Goal: Ask a question

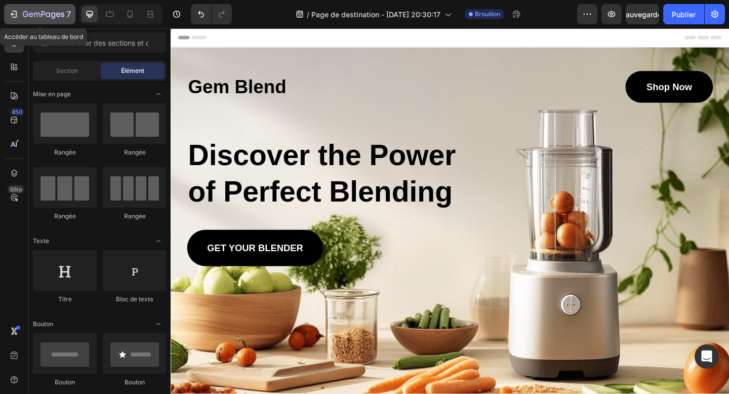
click at [23, 16] on icon "button" at bounding box center [44, 15] width 42 height 9
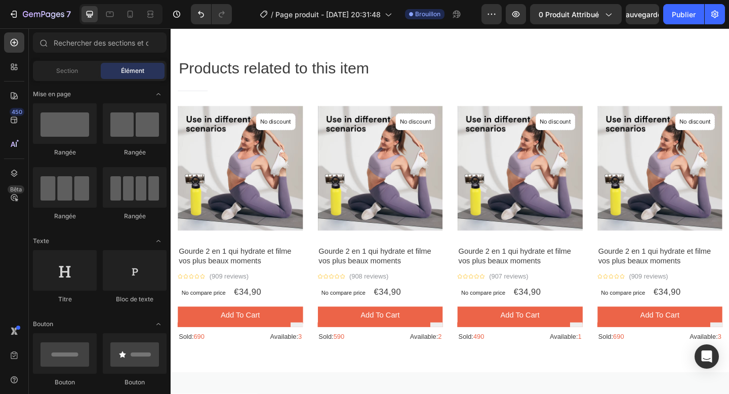
scroll to position [1055, 0]
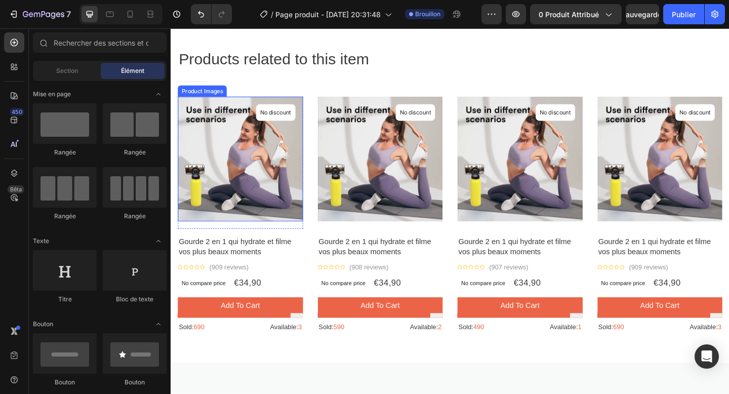
click at [297, 230] on img at bounding box center [246, 171] width 136 height 136
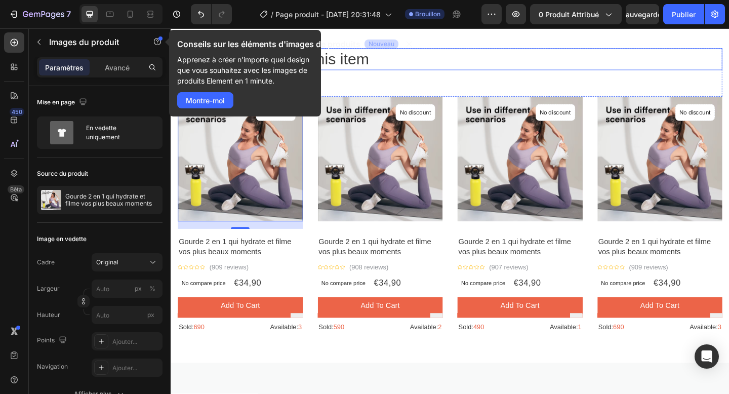
click at [420, 72] on p "Products related to this item" at bounding box center [474, 62] width 591 height 22
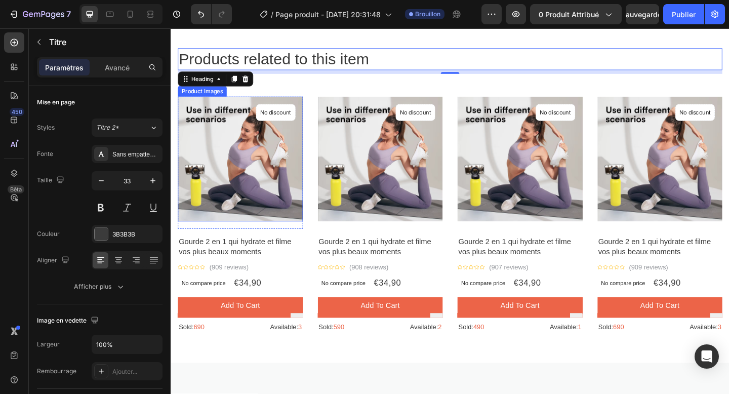
click at [217, 193] on img at bounding box center [246, 171] width 136 height 136
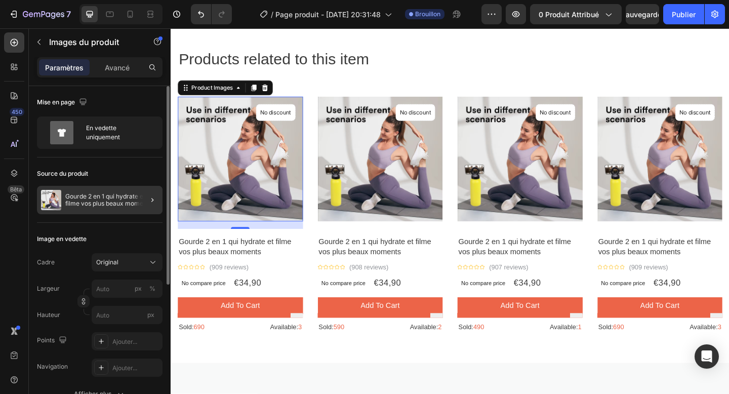
click at [144, 204] on div at bounding box center [148, 200] width 28 height 28
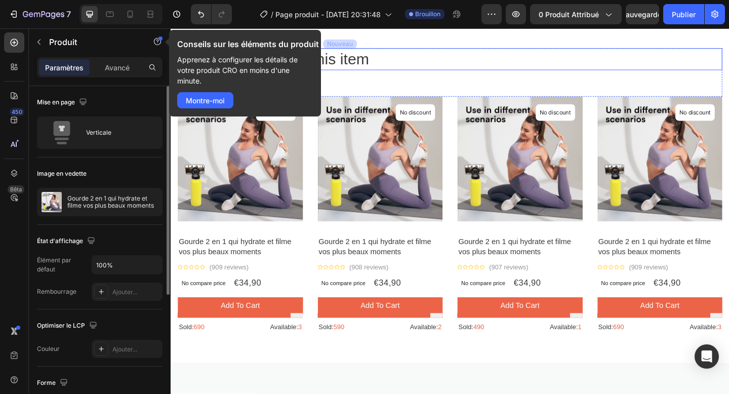
click at [383, 62] on p "Products related to this item" at bounding box center [474, 62] width 591 height 22
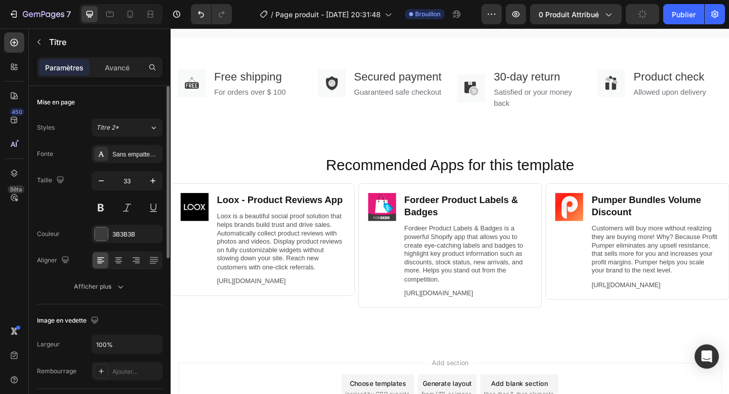
scroll to position [1690, 0]
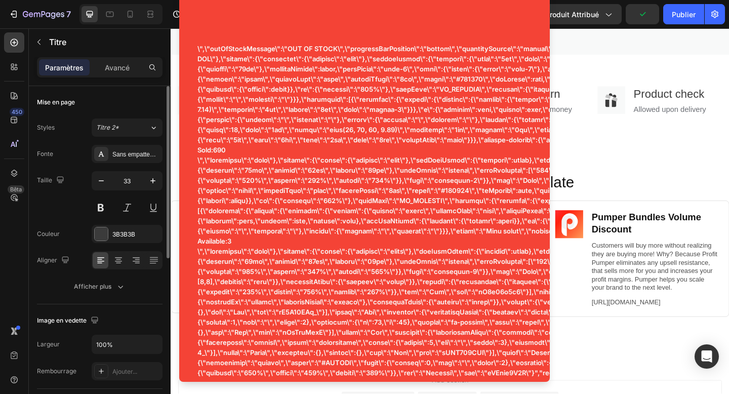
click at [655, 182] on div "Recommended Apps for this template Heading Image Loox ‑ Product Reviews App Hea…" at bounding box center [475, 280] width 608 height 222
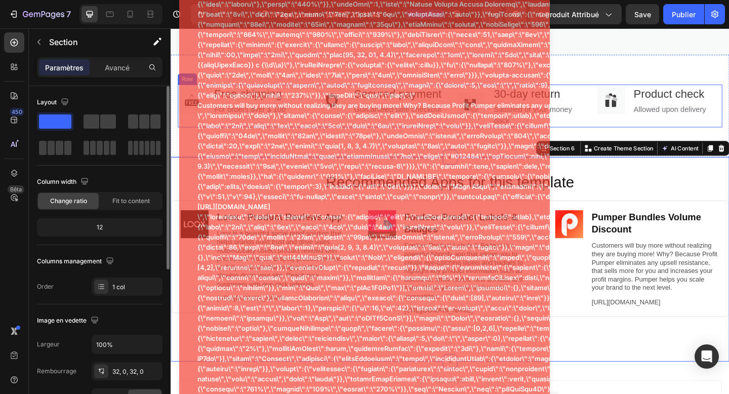
click at [622, 130] on div "Image Free shipping Text block For orders over $ 100 Text block Row Image Secur…" at bounding box center [474, 113] width 593 height 47
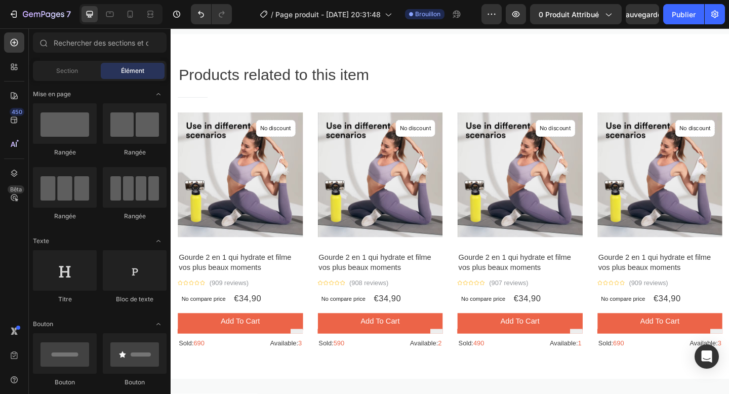
scroll to position [1010, 0]
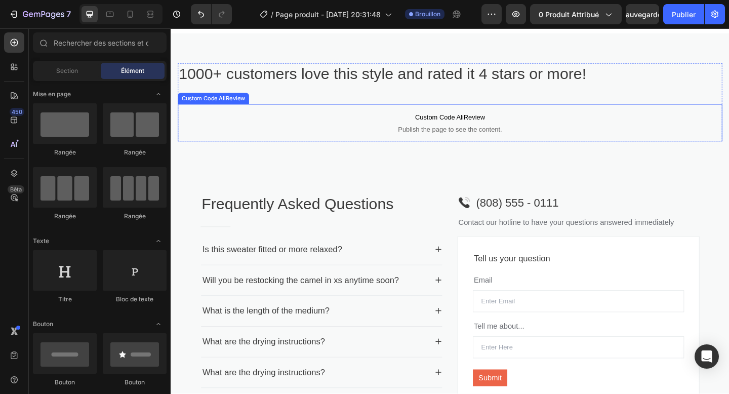
scroll to position [909, 0]
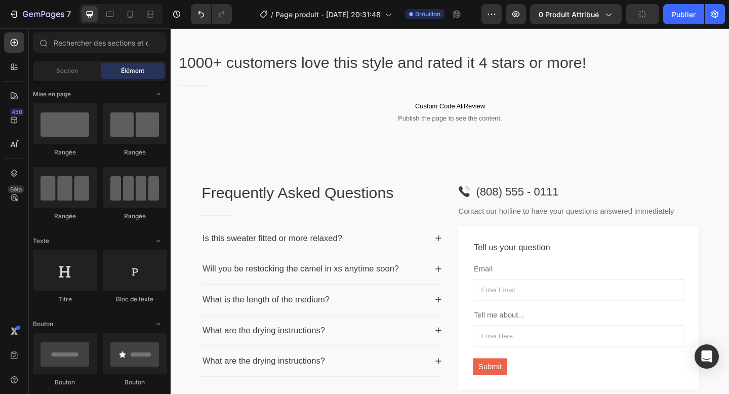
click at [638, 92] on div "Title Line" at bounding box center [474, 90] width 593 height 17
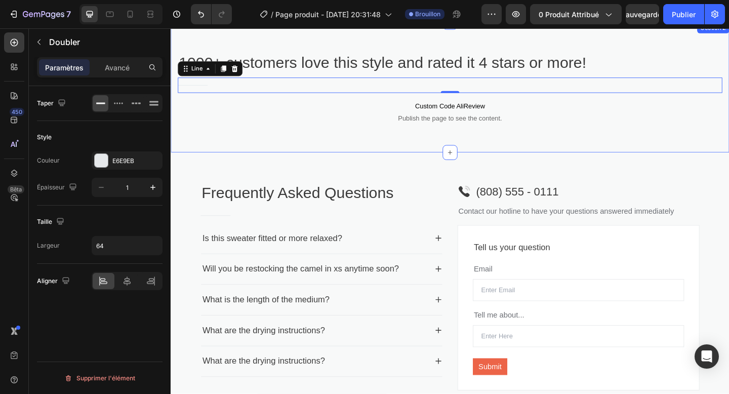
click at [698, 49] on div "1000+ customers love this style and rated it 4 stars or more! Heading Title Lin…" at bounding box center [475, 93] width 608 height 142
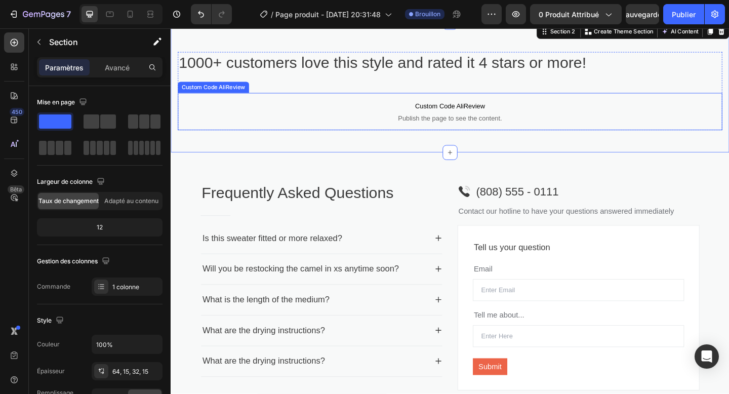
scroll to position [932, 0]
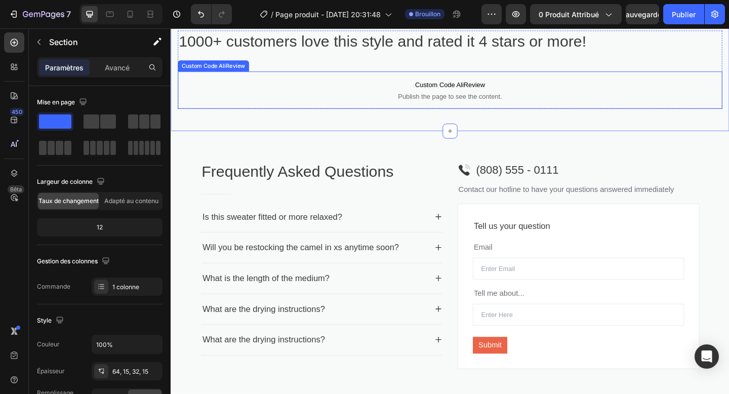
click at [503, 54] on p "1000+ customers love this style and rated it 4 stars or more!" at bounding box center [474, 43] width 591 height 22
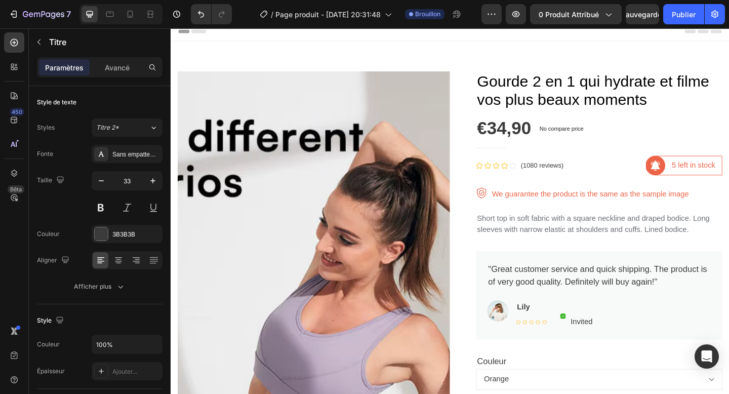
scroll to position [0, 0]
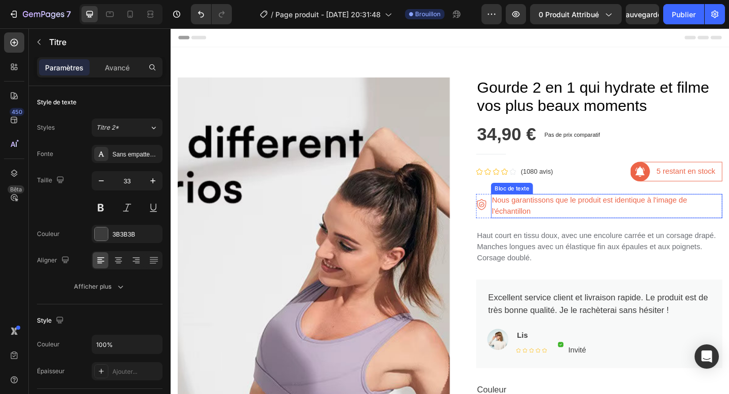
click at [531, 216] on font "Nous garantissons que le produit est identique à l'image de l'échantillon" at bounding box center [626, 221] width 212 height 21
click at [531, 216] on p "Nous garantissons que le produit est identique à l'image de l'échantillon" at bounding box center [645, 222] width 250 height 24
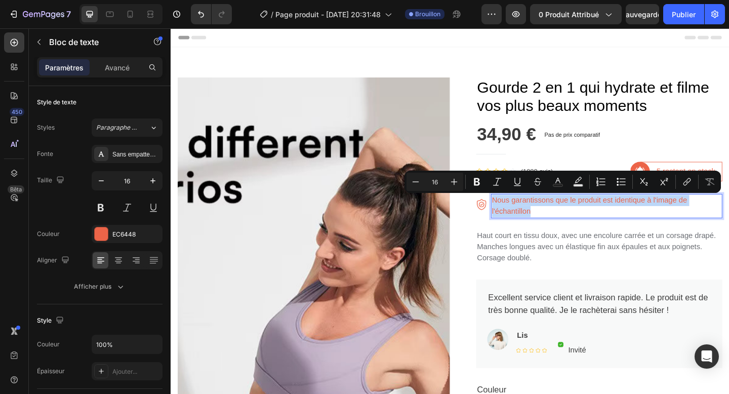
copy p "Nous garantissons que le produit est identique à l'image de l'échantillon"
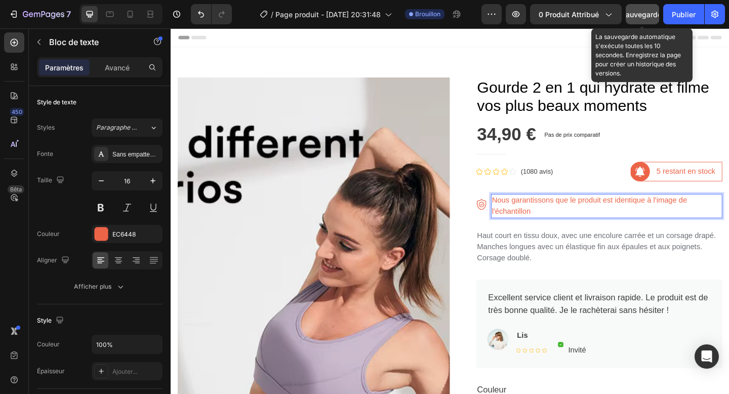
click at [645, 15] on font "Sauvegarder" at bounding box center [642, 14] width 43 height 9
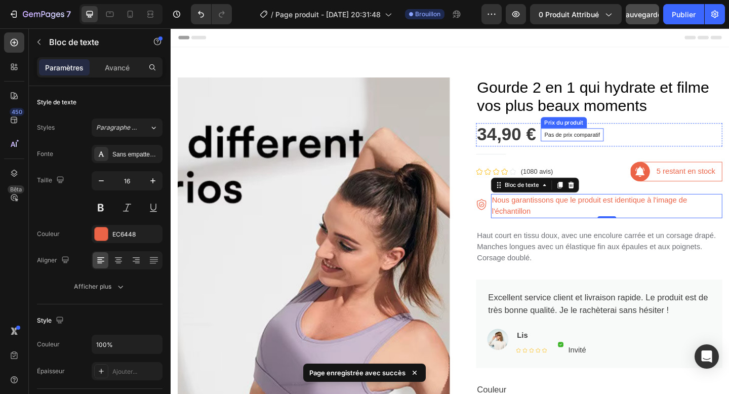
click at [610, 145] on font "Pas de prix comparatif" at bounding box center [607, 144] width 60 height 7
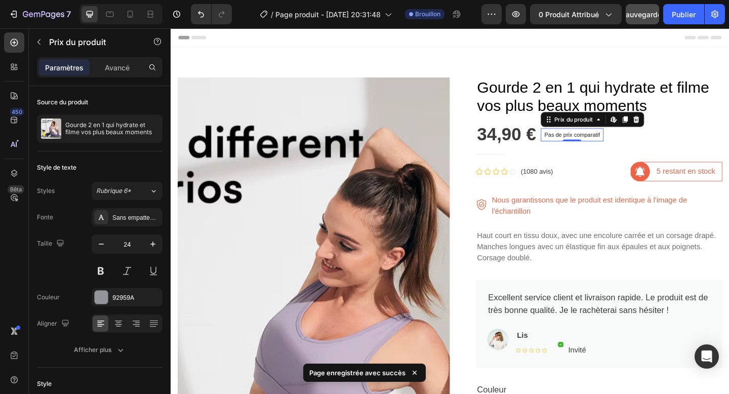
click at [610, 145] on font "Pas de prix comparatif" at bounding box center [607, 144] width 60 height 7
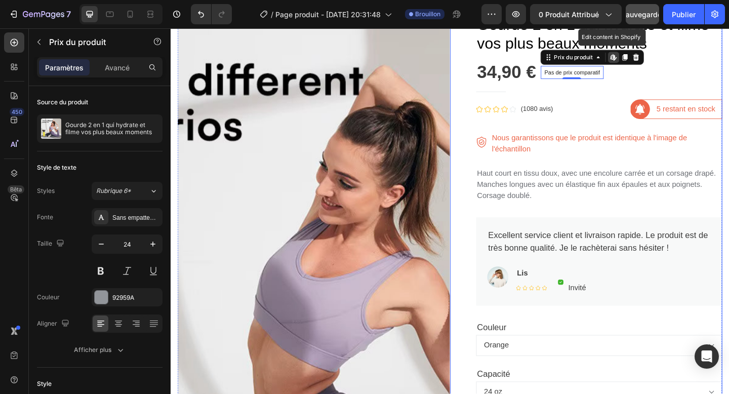
scroll to position [70, 0]
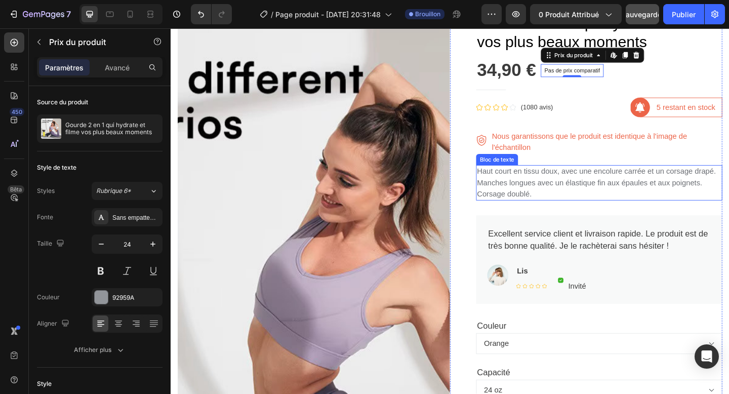
click at [578, 199] on font "Haut court en tissu doux, avec une encolure carrée et un corsage drapé. Manches…" at bounding box center [634, 196] width 260 height 33
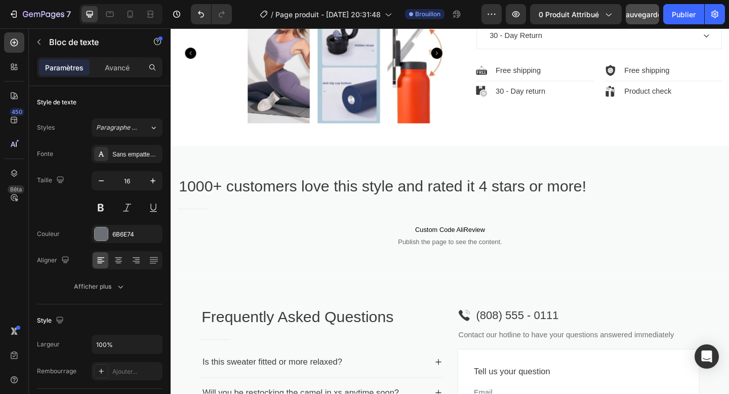
scroll to position [809, 0]
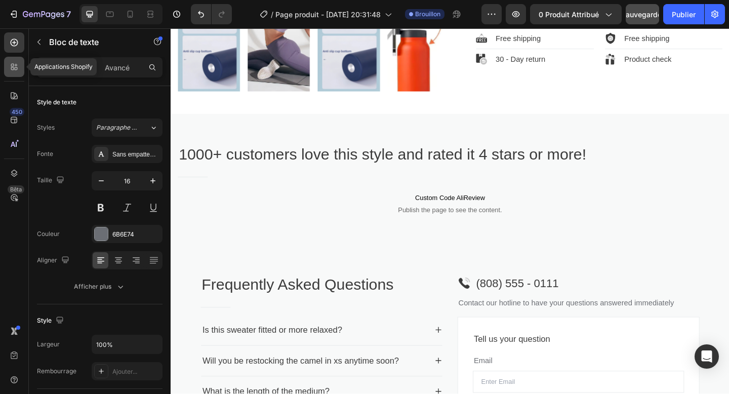
click at [18, 67] on icon at bounding box center [14, 67] width 10 height 10
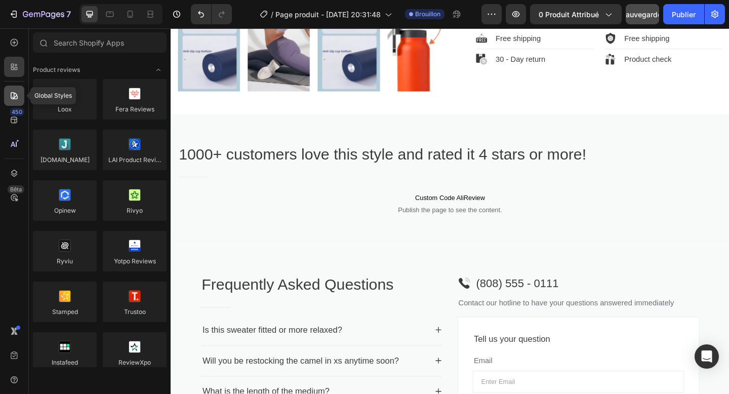
click at [10, 97] on icon at bounding box center [14, 96] width 10 height 10
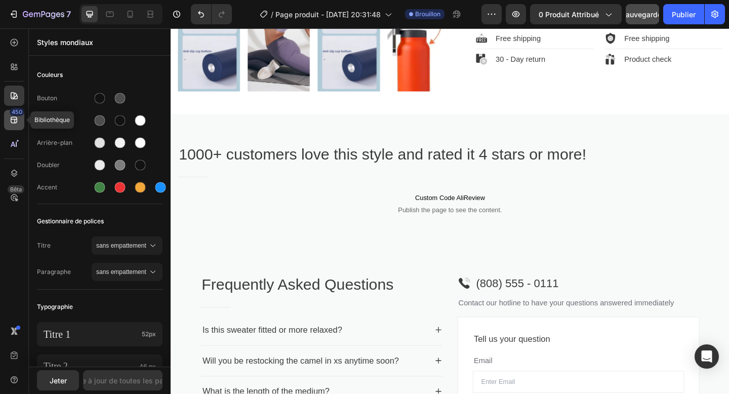
click at [17, 125] on icon at bounding box center [14, 120] width 10 height 10
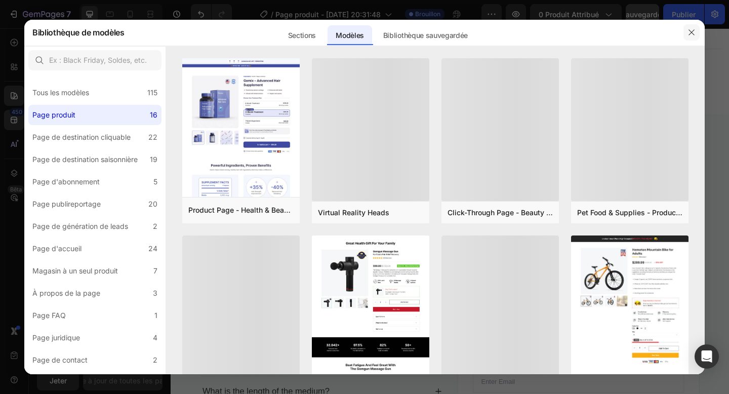
click at [690, 36] on icon "button" at bounding box center [692, 32] width 8 height 8
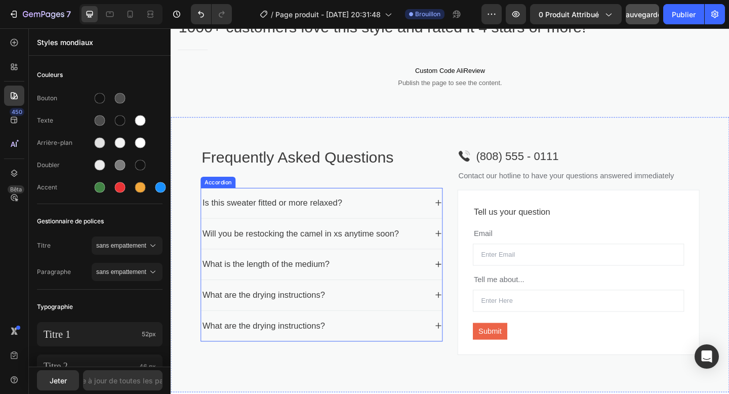
scroll to position [950, 0]
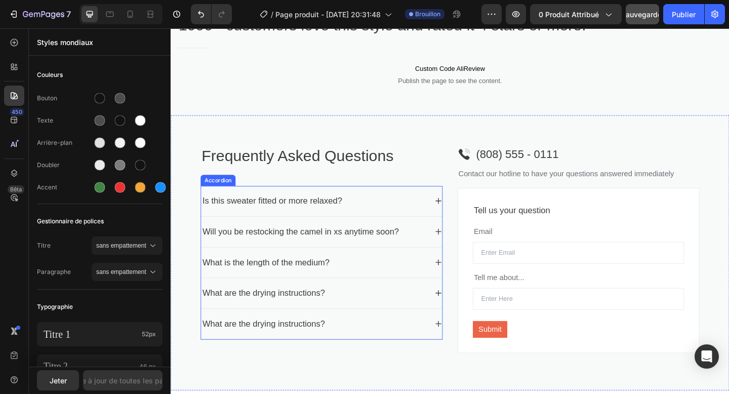
click at [459, 219] on icon at bounding box center [462, 216] width 8 height 8
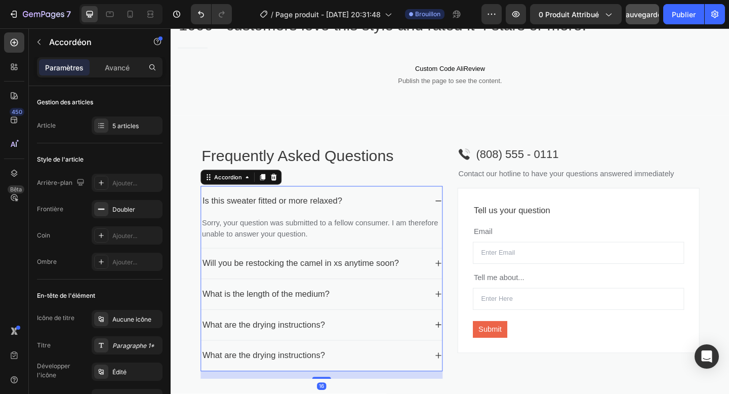
click at [461, 217] on icon at bounding box center [462, 216] width 8 height 8
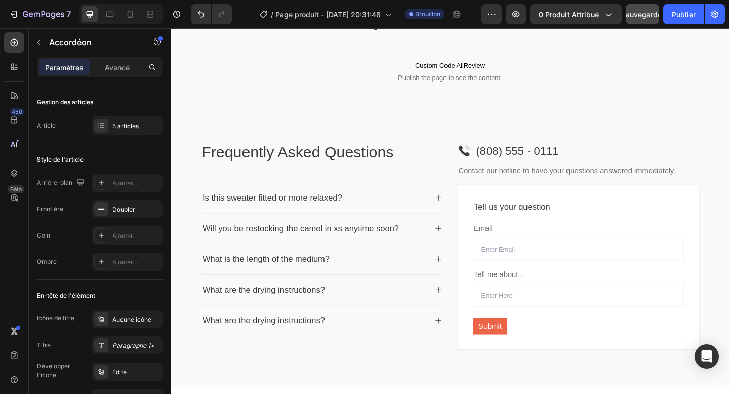
scroll to position [963, 0]
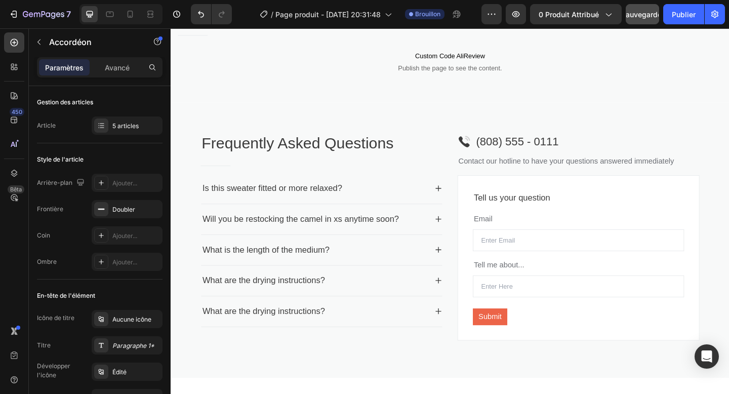
click at [310, 202] on div "Is this sweater fitted or more relaxed?" at bounding box center [281, 203] width 155 height 17
click at [310, 202] on p "Is this sweater fitted or more relaxed?" at bounding box center [281, 203] width 152 height 14
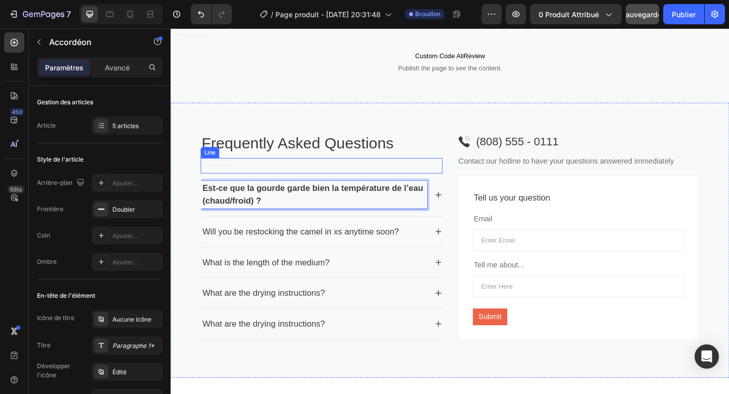
click at [292, 184] on div "Title Line" at bounding box center [334, 178] width 263 height 17
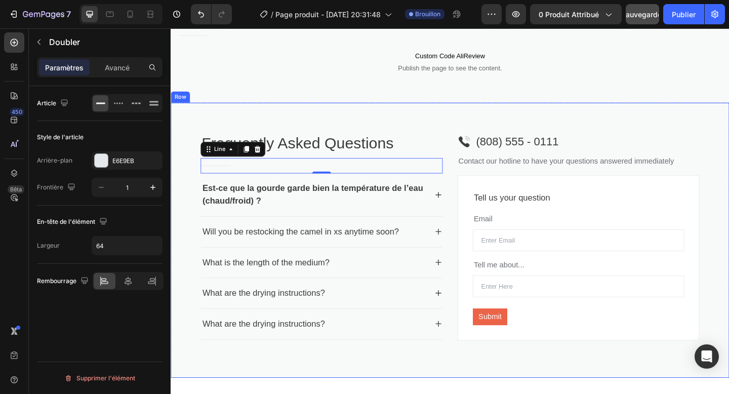
click at [196, 187] on div "Frequently Asked Questions Heading Title Line 0 Est-ce que la gourde garde bien…" at bounding box center [475, 258] width 608 height 299
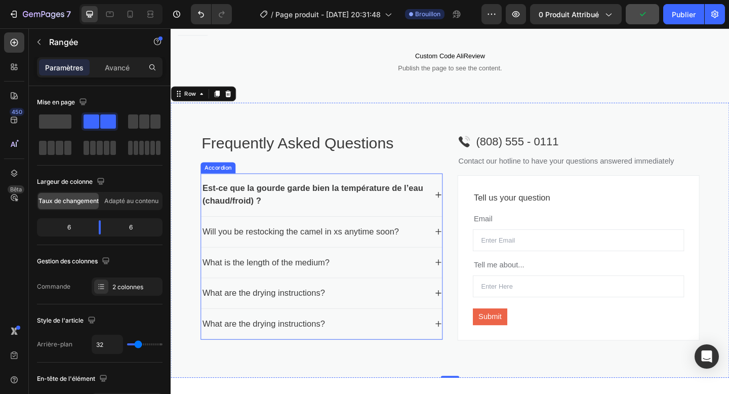
click at [280, 254] on p "Will you be restocking the camel in xs anytime soon?" at bounding box center [312, 250] width 214 height 14
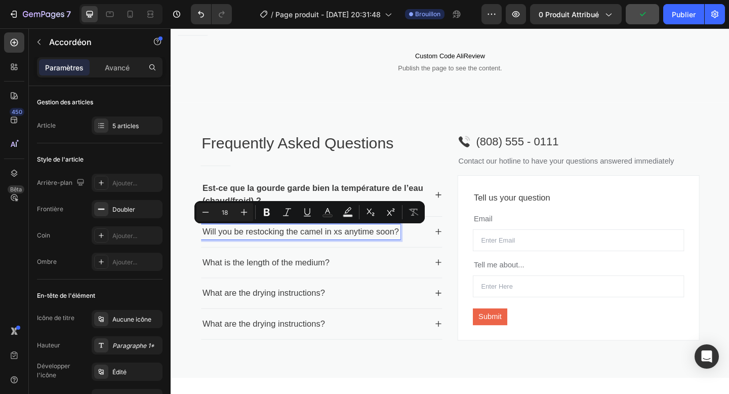
click at [276, 251] on p "Will you be restocking the camel in xs anytime soon?" at bounding box center [312, 250] width 214 height 14
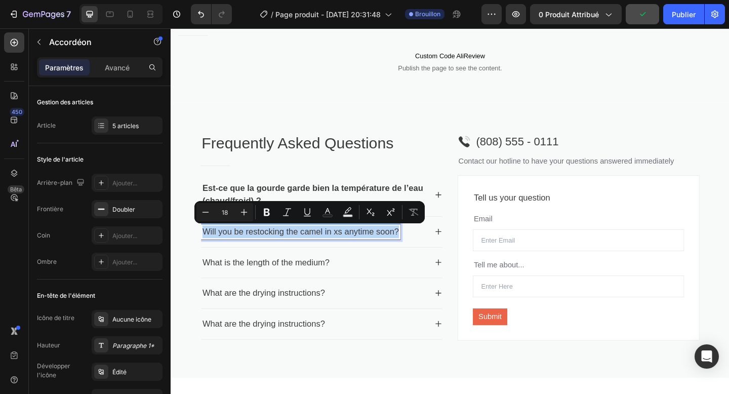
click at [276, 251] on p "Will you be restocking the camel in xs anytime soon?" at bounding box center [312, 250] width 214 height 14
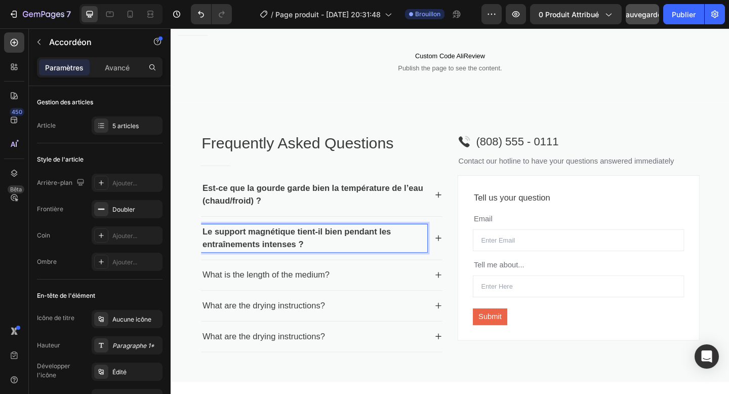
click at [283, 302] on p "What is the length of the medium?" at bounding box center [274, 297] width 138 height 14
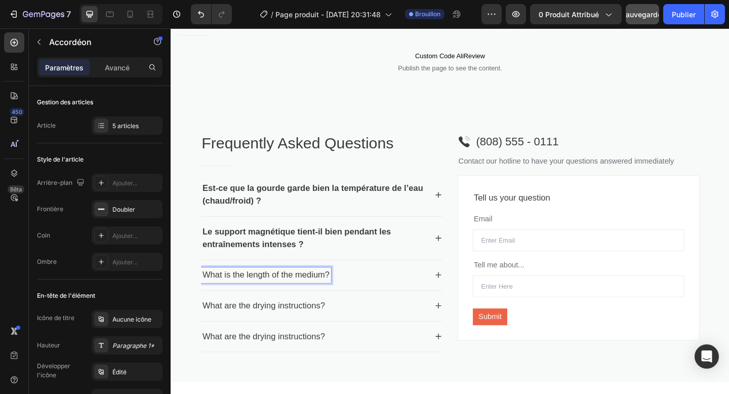
click at [281, 300] on p "What is the length of the medium?" at bounding box center [274, 297] width 138 height 14
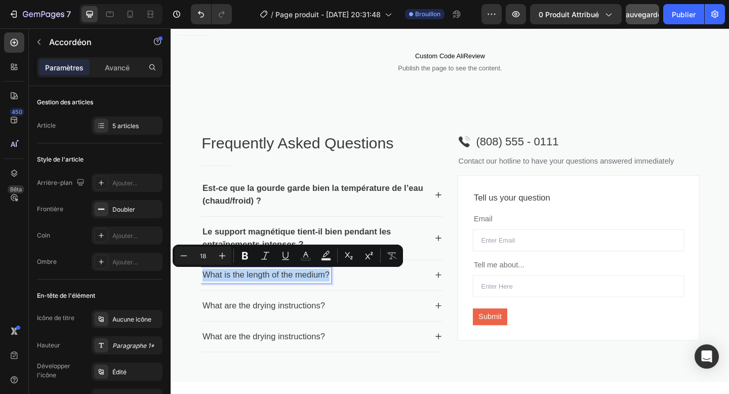
click at [281, 300] on p "What is the length of the medium?" at bounding box center [274, 297] width 138 height 14
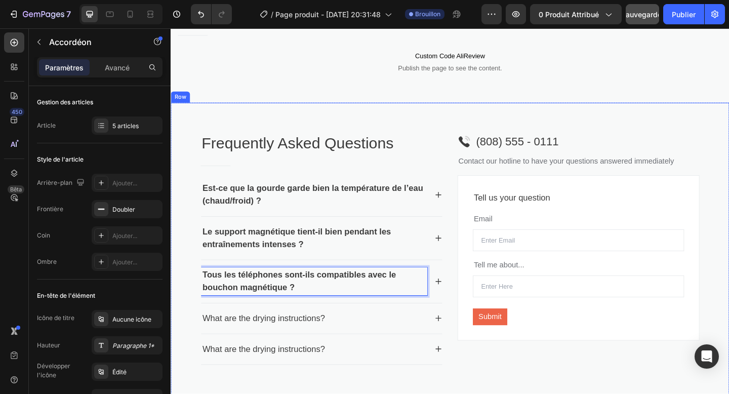
click at [187, 273] on div "Frequently Asked Questions Heading Title Line Est-ce que la gourde garde bien l…" at bounding box center [475, 268] width 608 height 318
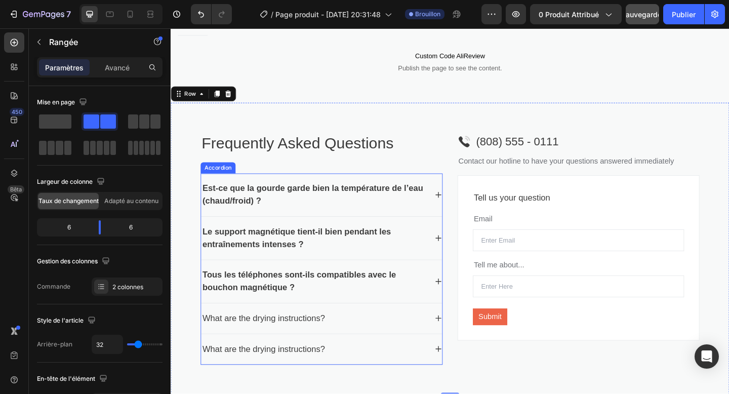
click at [285, 341] on p "What are the drying instructions?" at bounding box center [271, 344] width 133 height 14
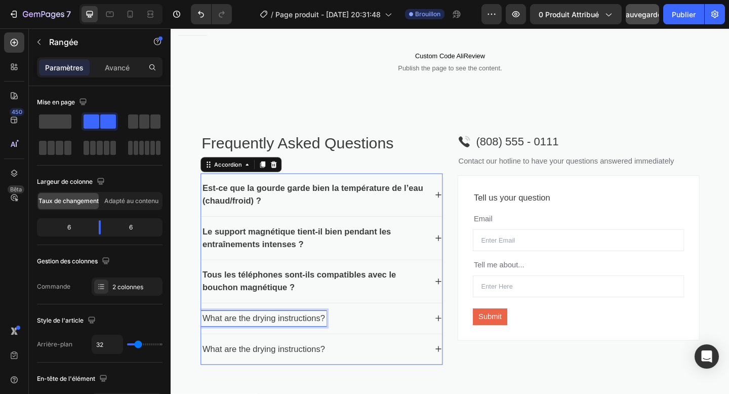
click at [285, 341] on p "What are the drying instructions?" at bounding box center [271, 344] width 133 height 14
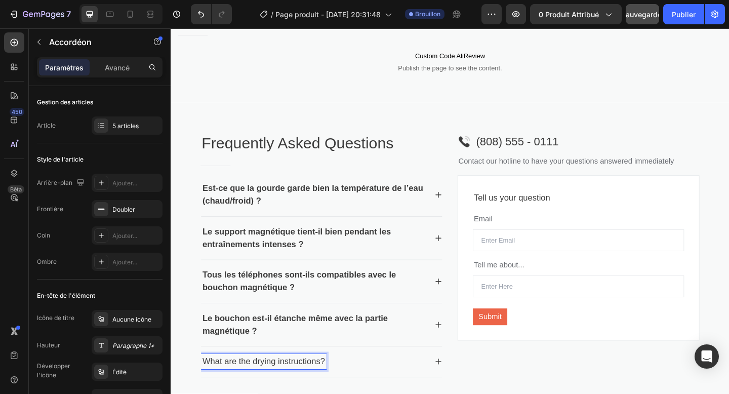
click at [304, 385] on p "What are the drying instructions?" at bounding box center [271, 391] width 133 height 14
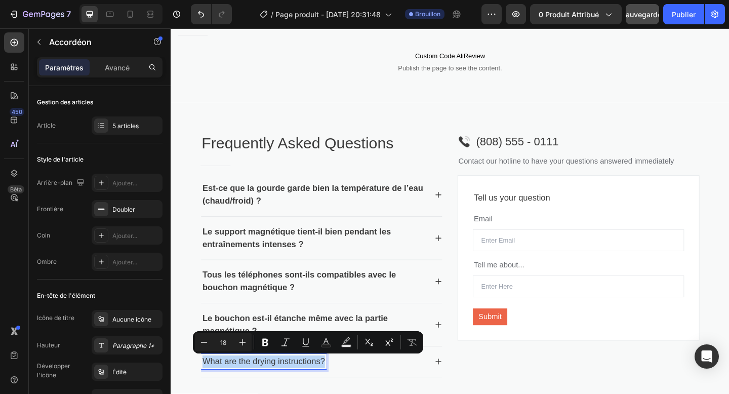
click at [304, 385] on p "What are the drying instructions?" at bounding box center [271, 391] width 133 height 14
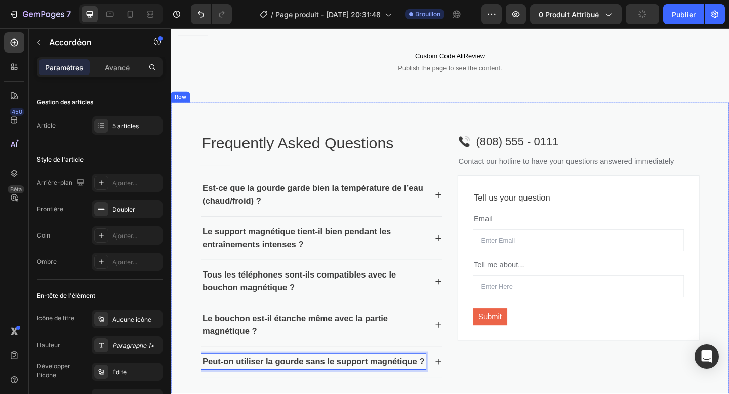
click at [193, 192] on div "Frequently Asked Questions Heading Title Line Est-ce que la gourde garde bien l…" at bounding box center [475, 274] width 608 height 331
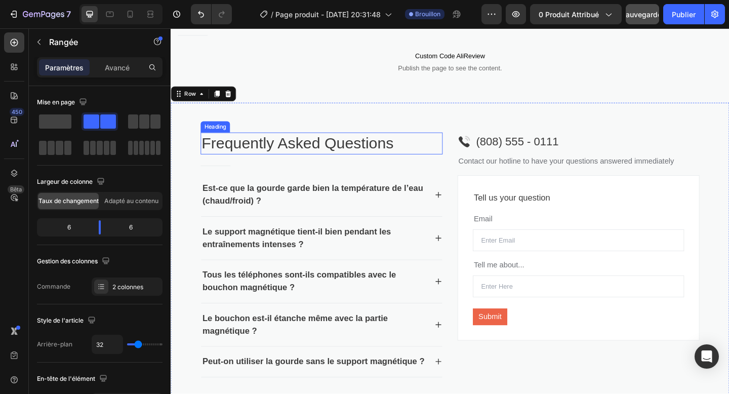
click at [299, 156] on p "Frequently Asked Questions" at bounding box center [334, 154] width 261 height 22
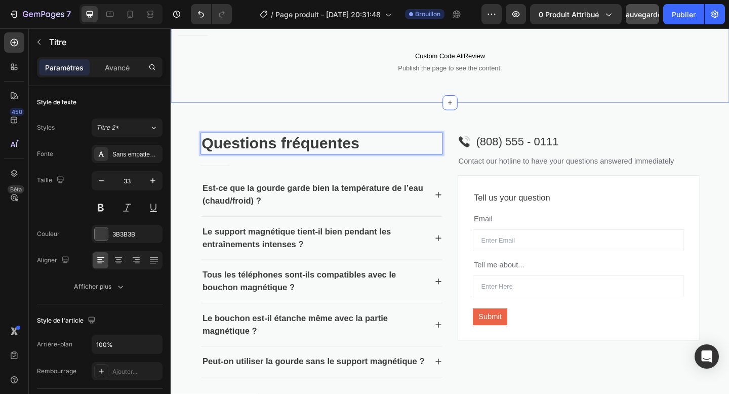
click at [277, 106] on div "1000+ customers love this style and rated it 4 stars or more! Heading Title Lin…" at bounding box center [475, 39] width 608 height 142
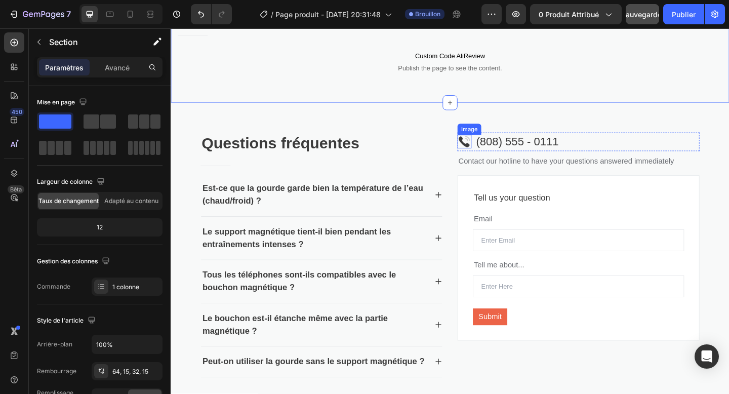
click at [495, 153] on img at bounding box center [490, 151] width 15 height 15
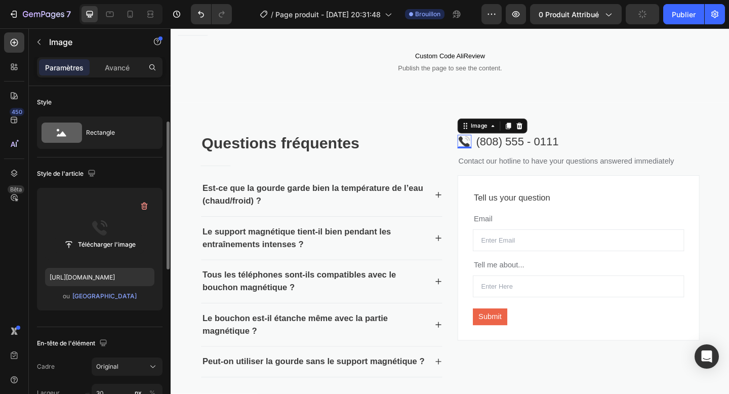
scroll to position [25, 0]
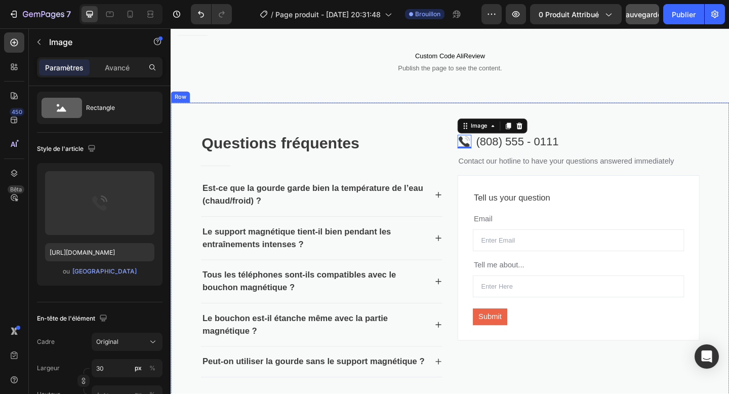
click at [626, 120] on div "⁠⁠⁠⁠⁠⁠⁠ Questions fréquentes Heading Title Line Est-ce que la gourde garde bien…" at bounding box center [475, 274] width 608 height 331
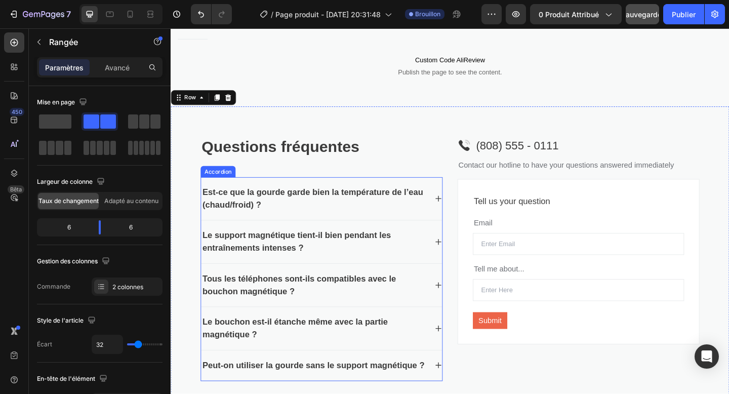
scroll to position [957, 0]
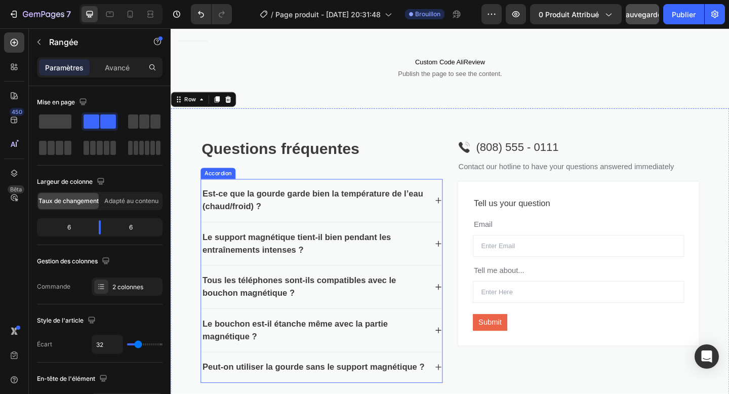
click at [457, 214] on div "Est-ce que la gourde garde bien la température de l’eau (chaud/froid) ?" at bounding box center [335, 215] width 262 height 47
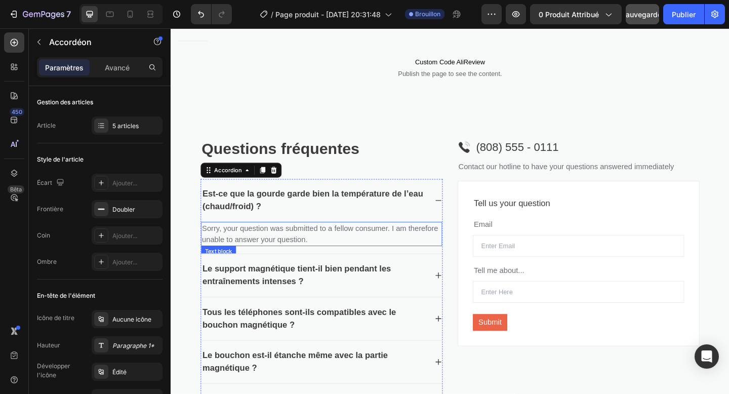
click at [326, 253] on p "Sorry, your question was submitted to a fellow consumer. I am therefore unable …" at bounding box center [335, 252] width 260 height 24
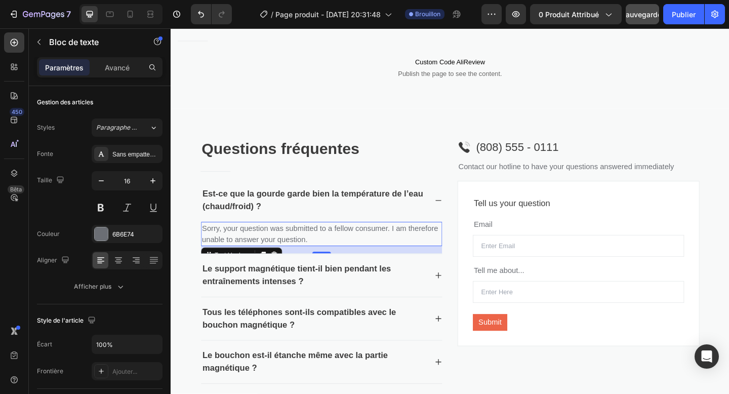
click at [326, 253] on p "Sorry, your question was submitted to a fellow consumer. I am therefore unable …" at bounding box center [335, 252] width 260 height 24
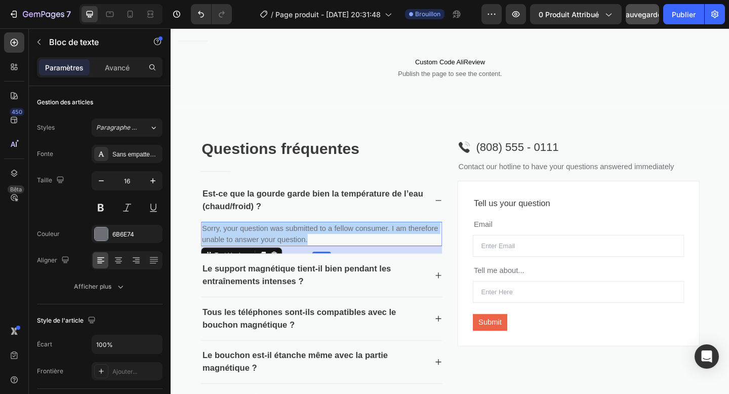
click at [326, 253] on p "Sorry, your question was submitted to a fellow consumer. I am therefore unable …" at bounding box center [335, 252] width 260 height 24
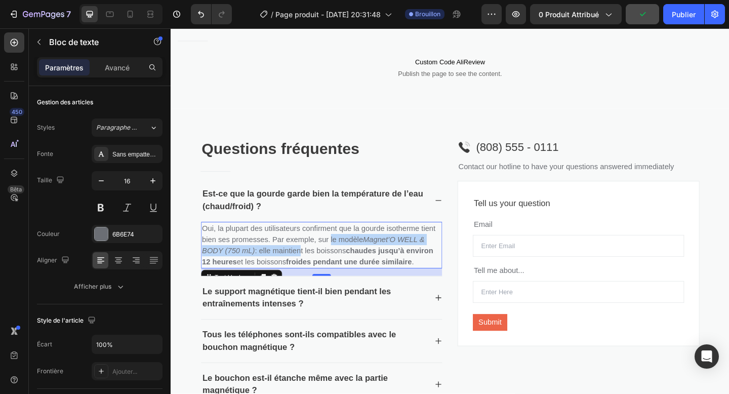
drag, startPoint x: 343, startPoint y: 257, endPoint x: 302, endPoint y: 267, distance: 42.6
click at [305, 267] on p "Oui, la plupart des utilisateurs confirment que la gourde isotherme tient bien …" at bounding box center [335, 264] width 260 height 49
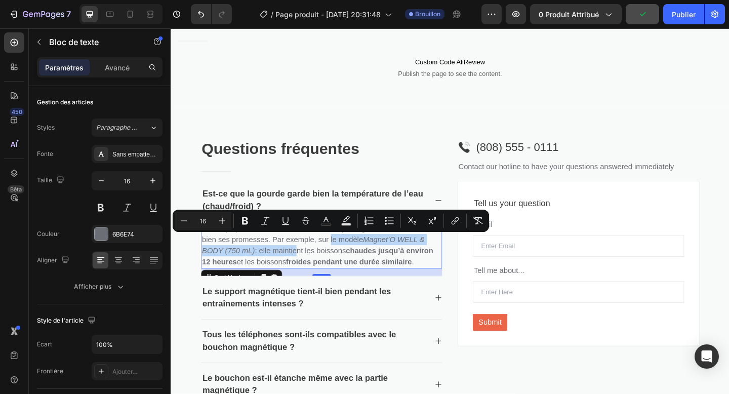
click at [301, 267] on p "Oui, la plupart des utilisateurs confirment que la gourde isotherme tient bien …" at bounding box center [335, 264] width 260 height 49
click at [264, 271] on p "Oui, la plupart des utilisateurs confirment que la gourde isotherme tient bien …" at bounding box center [335, 264] width 260 height 49
drag, startPoint x: 264, startPoint y: 271, endPoint x: 382, endPoint y: 261, distance: 118.5
click at [382, 261] on p "Oui, la plupart des utilisateurs confirment que la gourde isotherme tient bien …" at bounding box center [335, 264] width 260 height 49
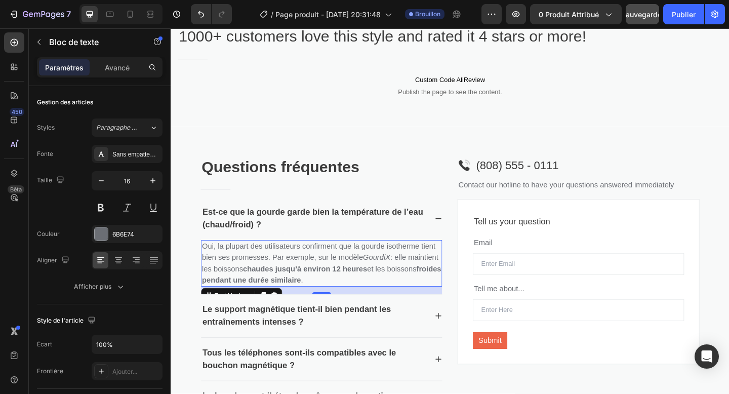
scroll to position [958, 0]
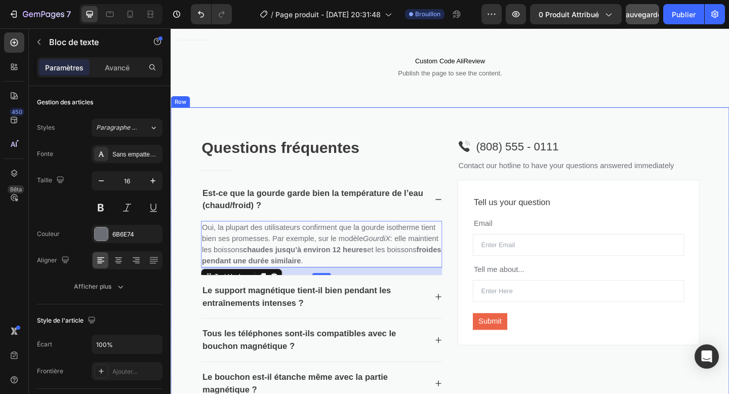
click at [193, 239] on div "⁠⁠⁠⁠⁠⁠⁠ Questions fréquentes Heading Title Line Est-ce que la gourde garde bien…" at bounding box center [475, 309] width 608 height 390
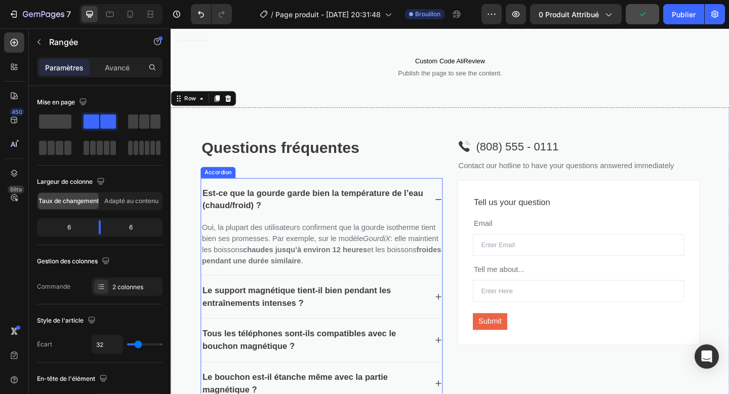
click at [461, 214] on icon at bounding box center [462, 214] width 7 height 1
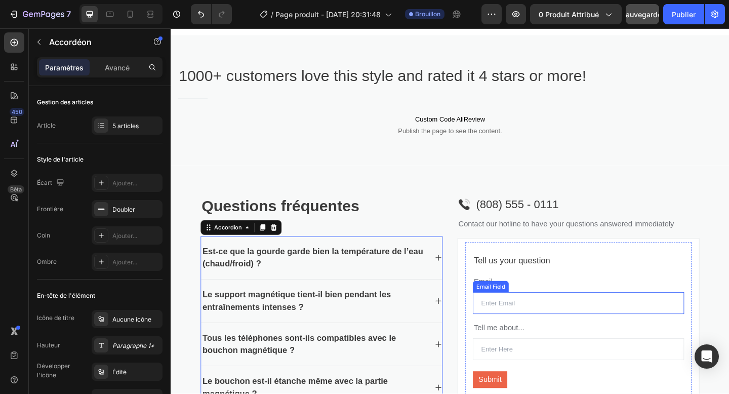
scroll to position [928, 0]
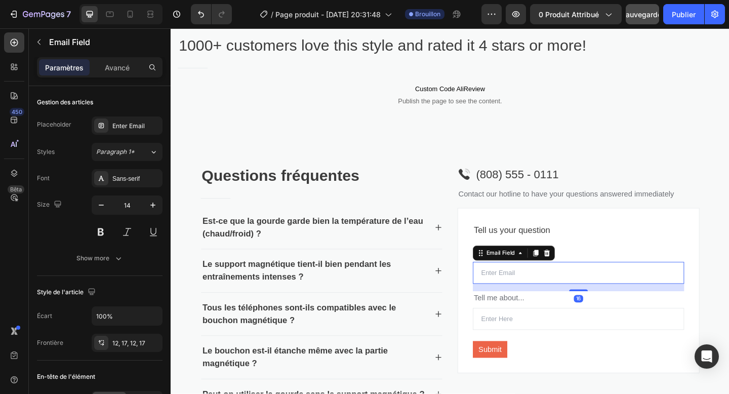
click at [526, 302] on input "email" at bounding box center [614, 295] width 230 height 24
click at [529, 298] on input "email" at bounding box center [614, 295] width 230 height 24
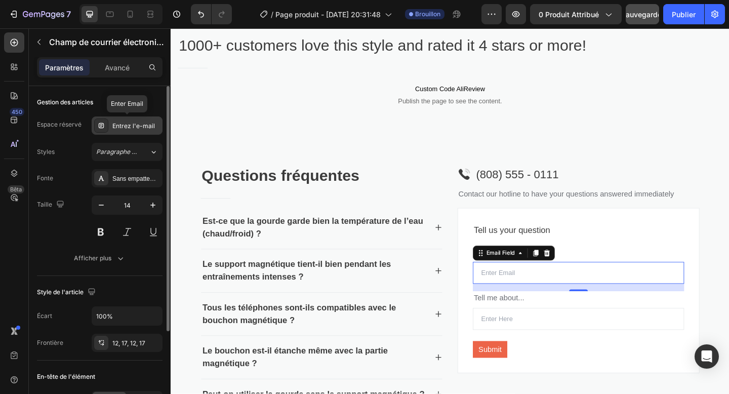
click at [120, 127] on font "Entrez l'e-mail" at bounding box center [133, 126] width 43 height 8
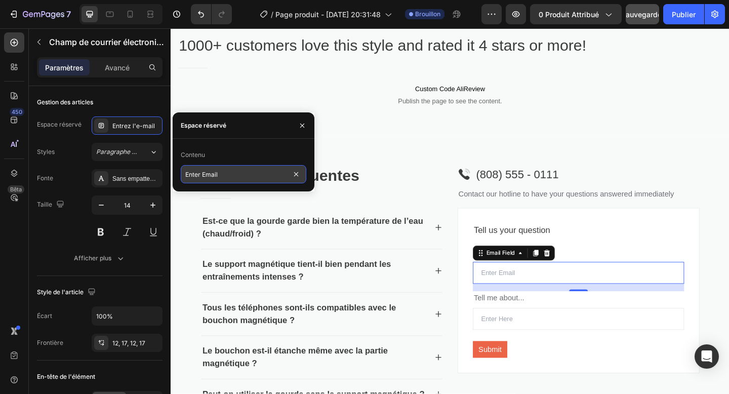
click at [200, 177] on input "Enter Email" at bounding box center [244, 174] width 126 height 18
click at [200, 174] on input "Enter Email" at bounding box center [244, 174] width 126 height 18
type input "Entrez Email"
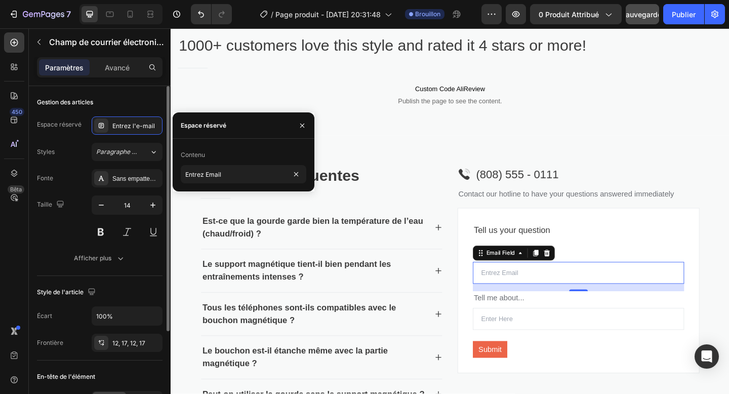
click at [138, 106] on div "Gestion des articles" at bounding box center [100, 102] width 126 height 16
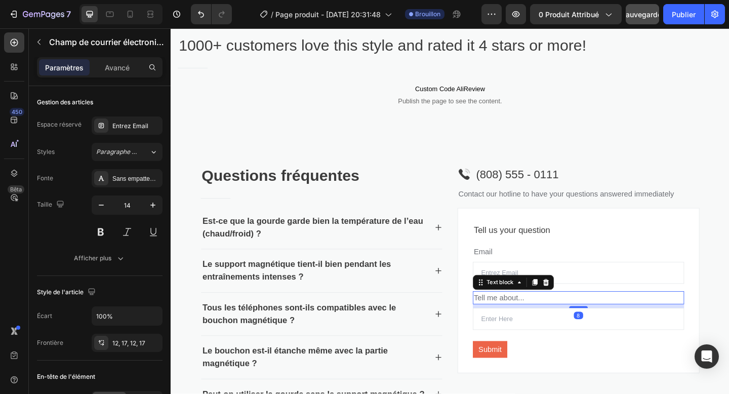
click at [527, 318] on p "Tell me about..." at bounding box center [614, 322] width 228 height 12
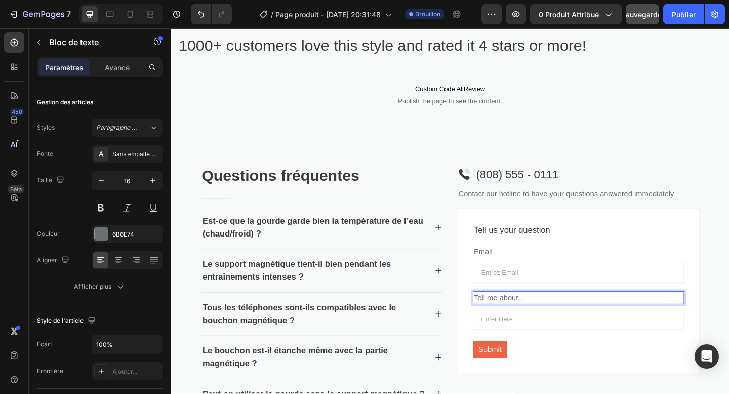
click at [526, 321] on p "Tell me about..." at bounding box center [614, 322] width 228 height 12
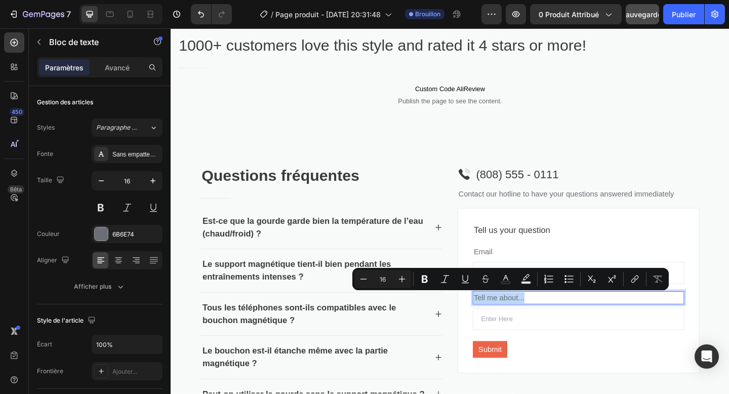
click at [526, 321] on p "Tell me about..." at bounding box center [614, 322] width 228 height 12
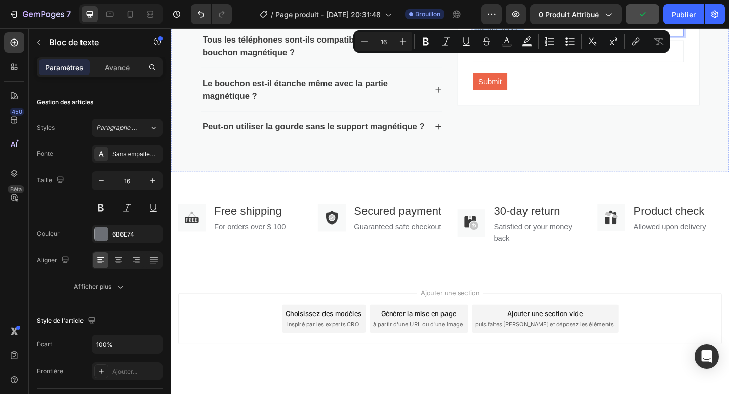
scroll to position [1224, 0]
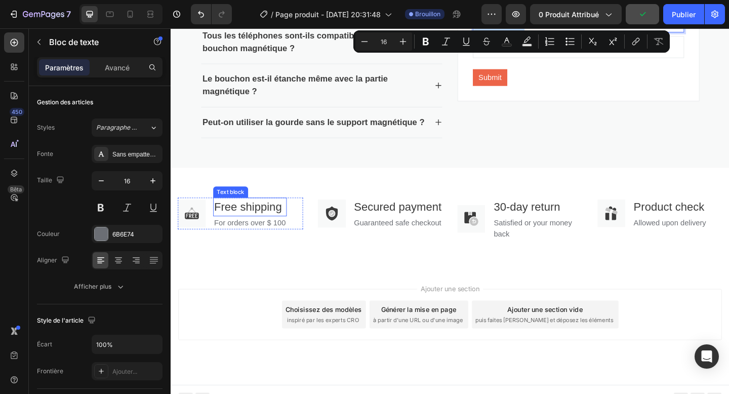
click at [247, 231] on div "Free shipping" at bounding box center [257, 223] width 80 height 20
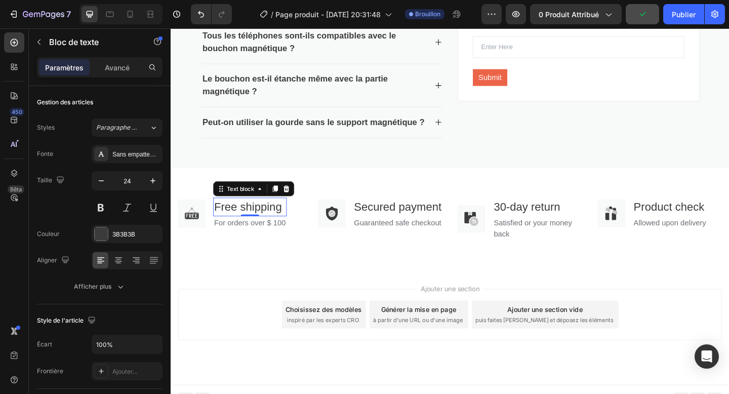
click at [247, 225] on p "Free shipping" at bounding box center [257, 223] width 78 height 18
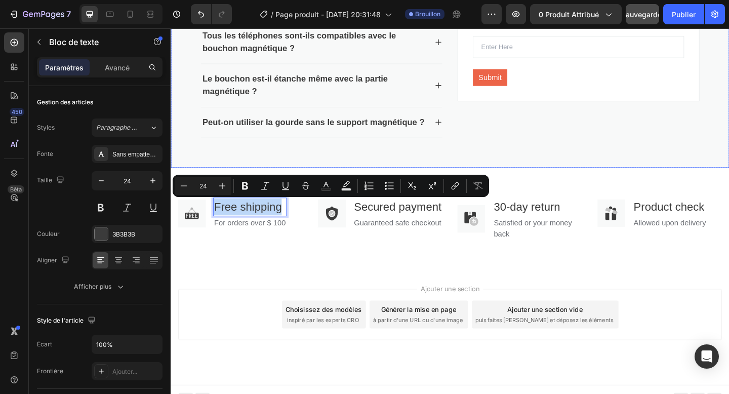
click at [230, 158] on div "⁠⁠⁠⁠⁠⁠⁠ Questions fréquentes Heading Title Line Est-ce que la gourde garde bien…" at bounding box center [475, 14] width 608 height 331
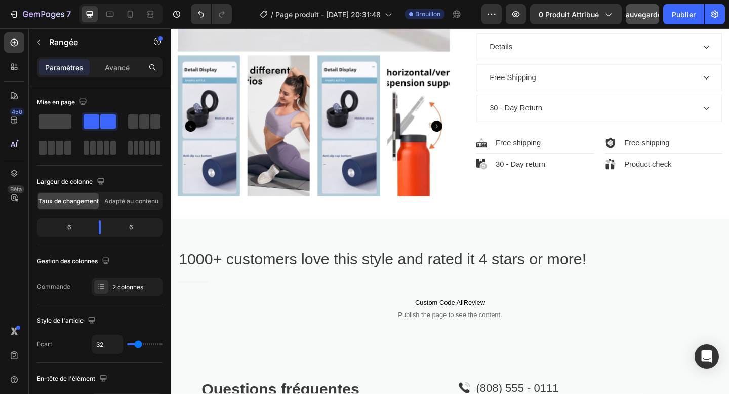
scroll to position [693, 0]
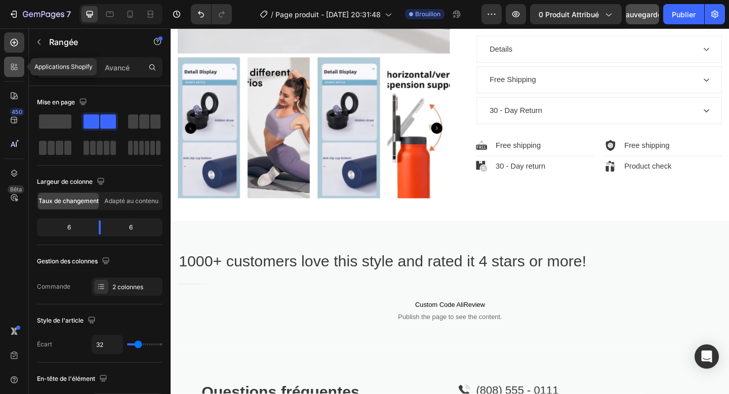
click at [18, 67] on icon at bounding box center [14, 67] width 10 height 10
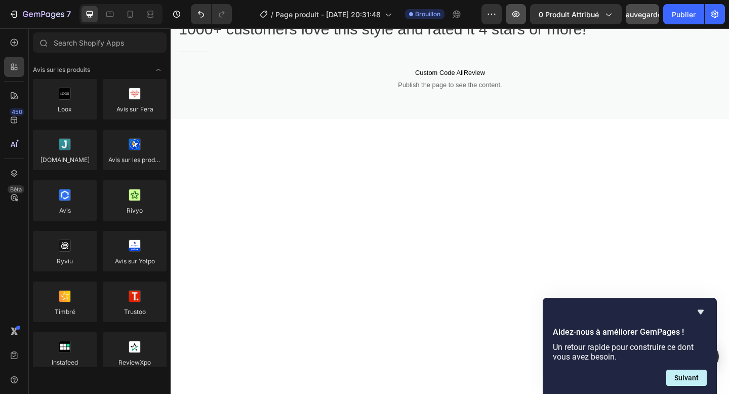
scroll to position [625, 0]
